Goal: Task Accomplishment & Management: Use online tool/utility

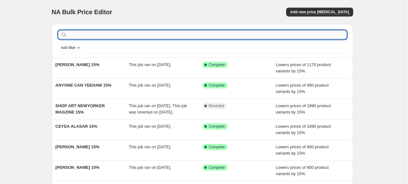
click at [187, 35] on input "text" at bounding box center [207, 34] width 278 height 9
paste input "fashion posters, fashion wall art, fashion artwork, fashion illustrations, styl…"
type input "fashion posters, fashion wall art, fashion artwork, fashion illustrations, styl…"
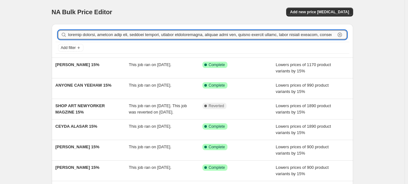
scroll to position [0, 4142]
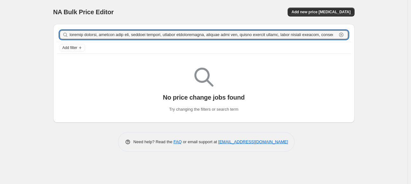
click at [187, 35] on input "text" at bounding box center [203, 34] width 267 height 9
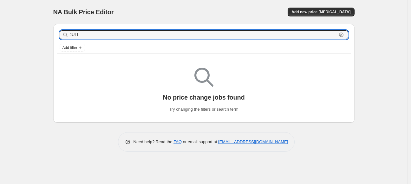
type input "[PERSON_NAME]"
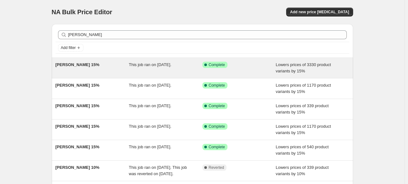
click at [99, 67] on div "[PERSON_NAME] 15%" at bounding box center [92, 68] width 74 height 13
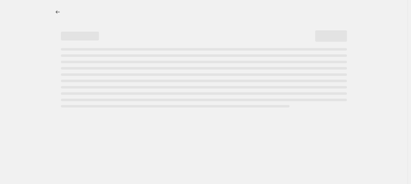
select select "percentage"
select select "collection"
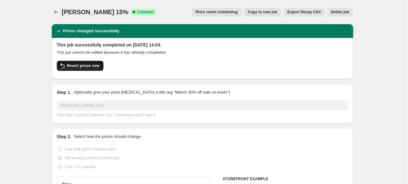
click at [83, 66] on span "Revert prices now" at bounding box center [83, 65] width 33 height 5
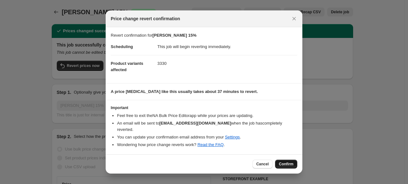
click at [287, 163] on span "Confirm" at bounding box center [286, 164] width 15 height 5
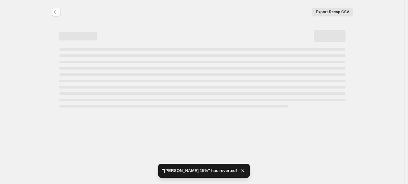
select select "percentage"
select select "collection"
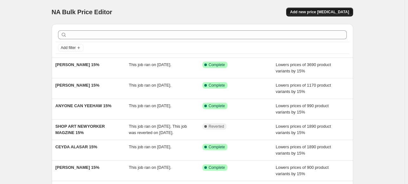
click at [318, 12] on span "Add new price [MEDICAL_DATA]" at bounding box center [319, 12] width 59 height 5
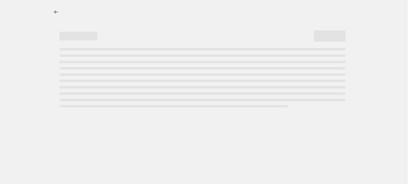
select select "percentage"
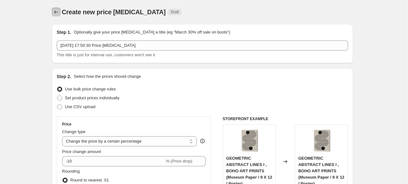
click at [56, 11] on icon "Price change jobs" at bounding box center [56, 12] width 6 height 6
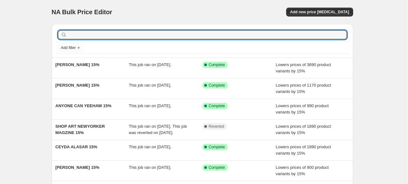
click at [183, 35] on input "text" at bounding box center [207, 34] width 278 height 9
paste input "[PERSON_NAME]"
type input "[PERSON_NAME]"
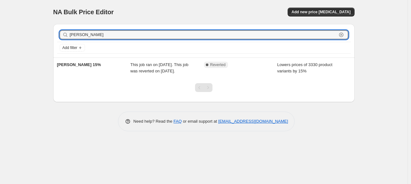
drag, startPoint x: 159, startPoint y: 34, endPoint x: -18, endPoint y: 45, distance: 177.8
click at [0, 45] on html "Home Settings Plans Skip to content NA Bulk Price Editor. This page is ready NA…" at bounding box center [205, 92] width 411 height 184
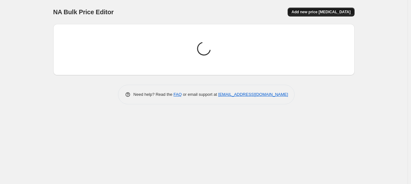
click at [335, 14] on span "Add new price [MEDICAL_DATA]" at bounding box center [320, 12] width 59 height 5
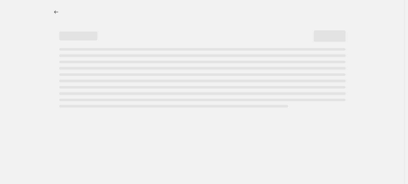
select select "percentage"
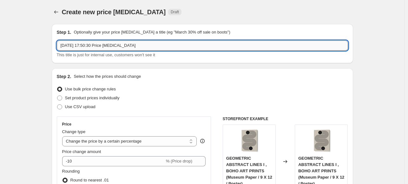
click at [181, 45] on input "8 Oct 2025, 17:50:30 Price change job" at bounding box center [202, 46] width 291 height 10
paste input "[PERSON_NAME]"
type input "[PERSON_NAME] 15%"
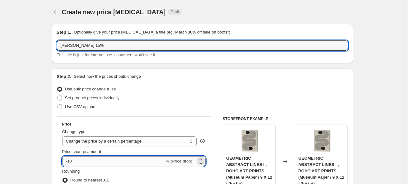
click at [93, 158] on input "-10" at bounding box center [113, 162] width 102 height 10
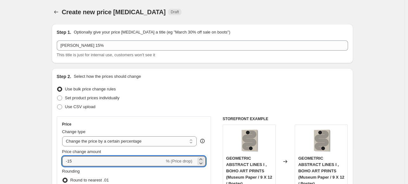
type input "-15"
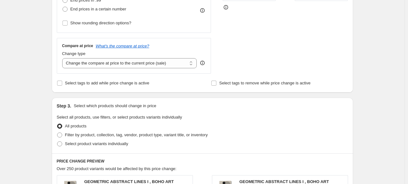
scroll to position [222, 0]
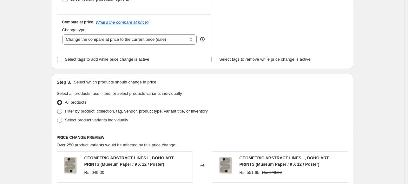
click at [67, 113] on span "Filter by product, collection, tag, vendor, product type, variant title, or inv…" at bounding box center [136, 111] width 143 height 5
click at [57, 109] on input "Filter by product, collection, tag, vendor, product type, variant title, or inv…" at bounding box center [57, 109] width 0 height 0
radio input "true"
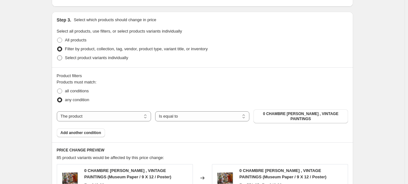
scroll to position [285, 0]
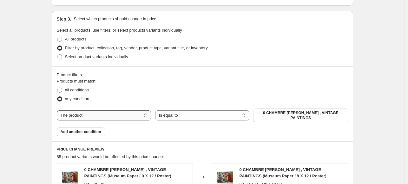
click at [125, 115] on select "The product The product's collection The product's tag The product's vendor The…" at bounding box center [104, 116] width 94 height 10
click at [116, 120] on div "Products must match: all conditions any condition The product The product's col…" at bounding box center [202, 107] width 291 height 58
drag, startPoint x: 117, startPoint y: 120, endPoint x: 118, endPoint y: 116, distance: 4.4
click at [118, 116] on div "Products must match: all conditions any condition The product The product's col…" at bounding box center [202, 107] width 291 height 58
click at [118, 117] on select "The product The product's collection The product's tag The product's vendor The…" at bounding box center [104, 116] width 94 height 10
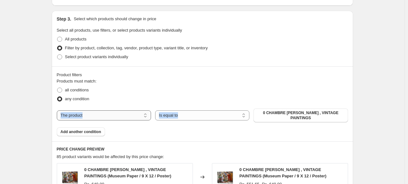
select select "collection"
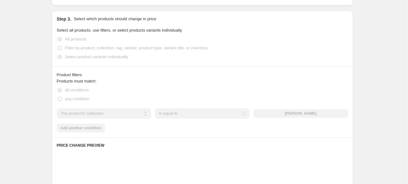
click at [206, 90] on div "all conditions" at bounding box center [202, 90] width 291 height 9
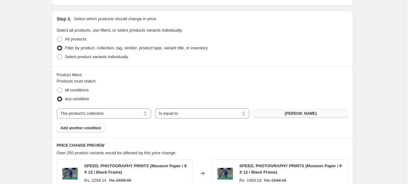
click at [313, 114] on span "ABDELKADER ALLAM" at bounding box center [300, 113] width 32 height 5
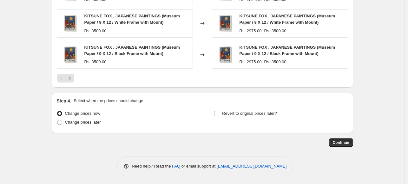
scroll to position [530, 0]
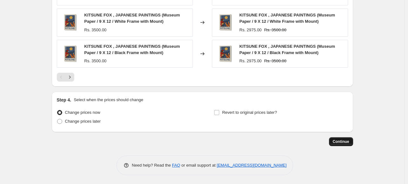
click at [341, 142] on span "Continue" at bounding box center [340, 141] width 16 height 5
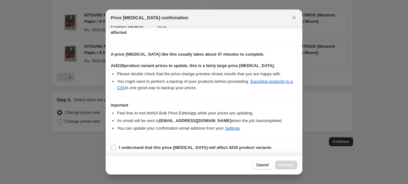
scroll to position [77, 0]
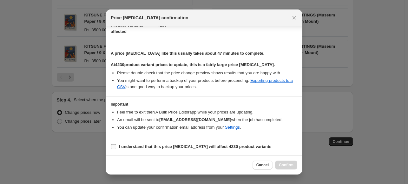
click at [137, 144] on b "I understand that this price change job will affect 4230 product variants" at bounding box center [195, 146] width 152 height 5
click at [116, 144] on input "I understand that this price change job will affect 4230 product variants" at bounding box center [113, 146] width 5 height 5
checkbox input "true"
click at [294, 168] on button "Confirm" at bounding box center [286, 165] width 22 height 9
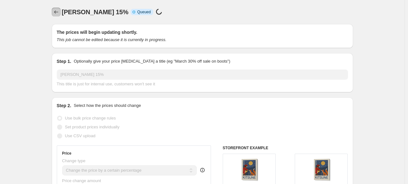
click at [61, 14] on button "Price change jobs" at bounding box center [56, 12] width 9 height 9
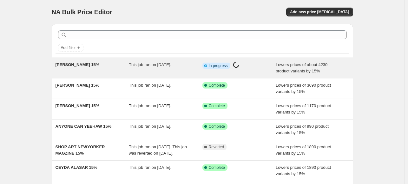
click at [125, 67] on div "[PERSON_NAME] 15%" at bounding box center [92, 68] width 74 height 13
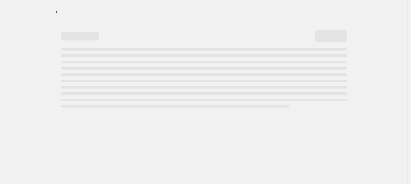
select select "percentage"
select select "collection"
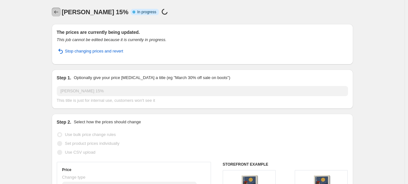
click at [59, 14] on icon "Price change jobs" at bounding box center [56, 12] width 6 height 6
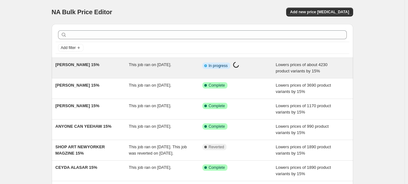
click at [122, 67] on div "[PERSON_NAME] 15%" at bounding box center [92, 68] width 74 height 13
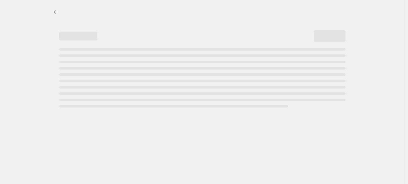
select select "percentage"
select select "collection"
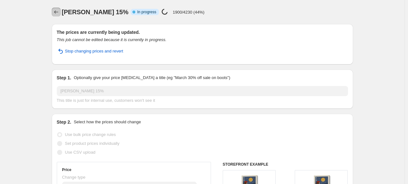
click at [59, 10] on icon "Price change jobs" at bounding box center [56, 12] width 6 height 6
